Goal: Check status: Check status

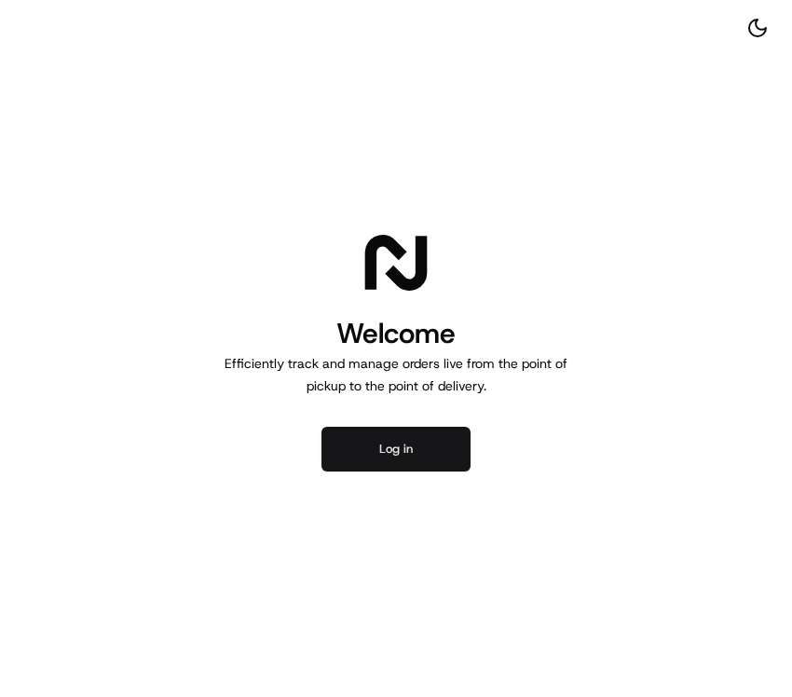
click at [390, 447] on button "Log in" at bounding box center [395, 449] width 149 height 45
